Goal: Go to known website: Access a specific website the user already knows

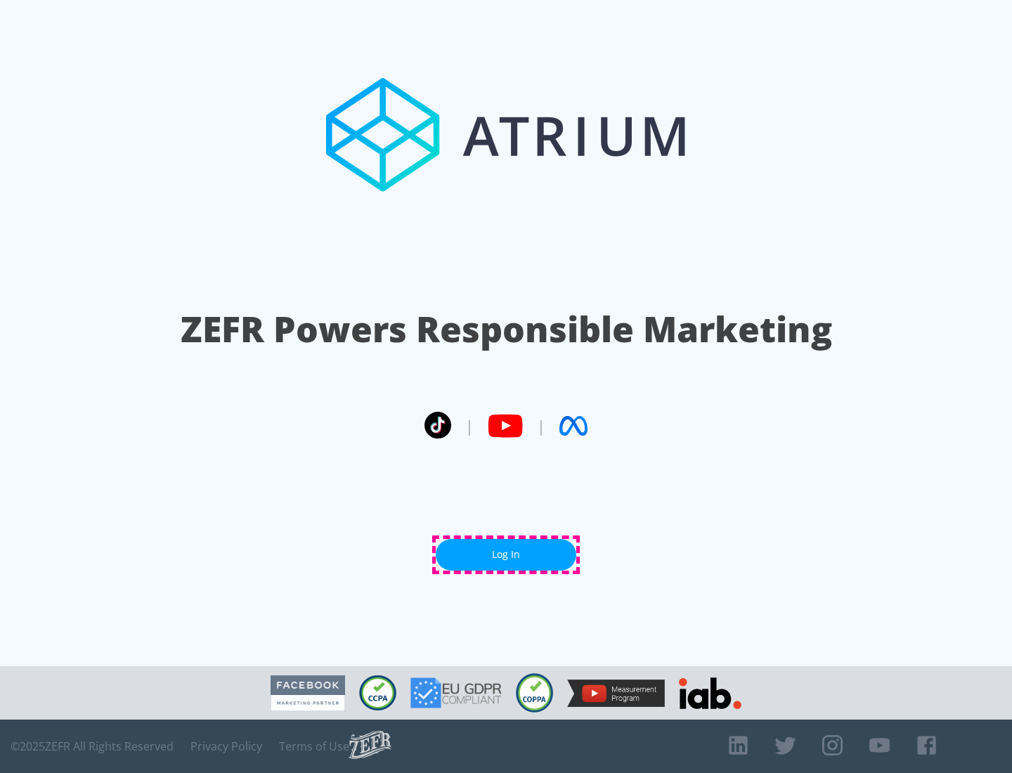
click at [506, 554] on link "Log In" at bounding box center [506, 555] width 141 height 32
